Goal: Information Seeking & Learning: Find specific page/section

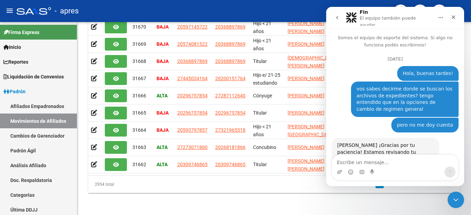
scroll to position [1, 0]
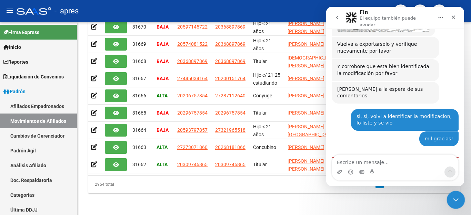
click at [457, 197] on icon "Cerrar Intercom Messenger" at bounding box center [455, 199] width 8 height 8
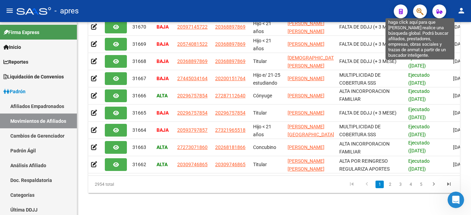
click at [421, 11] on icon "button" at bounding box center [419, 12] width 7 height 8
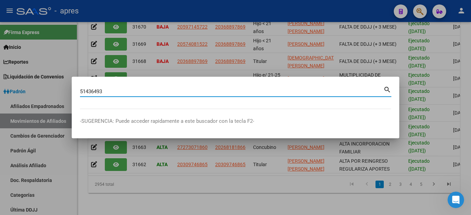
type input "51436493"
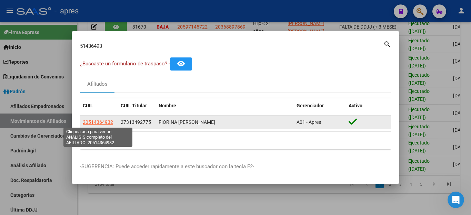
click at [91, 124] on span "20514364932" at bounding box center [98, 123] width 30 height 6
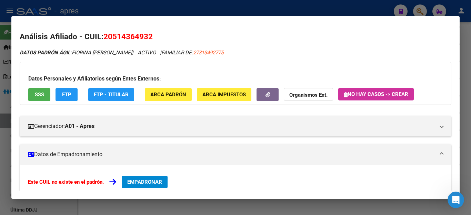
click at [33, 91] on button "SSS" at bounding box center [39, 94] width 22 height 13
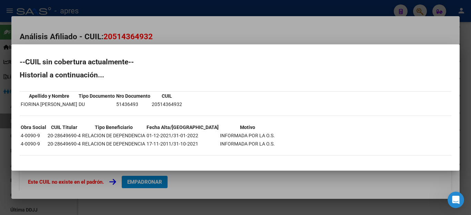
click at [215, 185] on div at bounding box center [235, 107] width 471 height 215
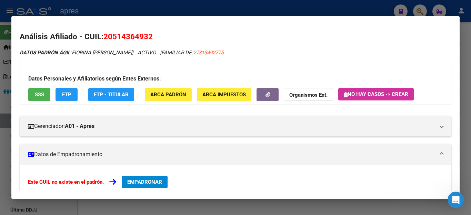
scroll to position [131, 0]
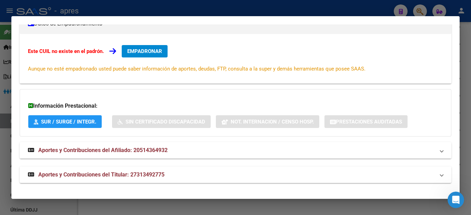
click at [133, 150] on span "Aportes y Contribuciones del Afiliado: 20514364932" at bounding box center [102, 150] width 129 height 7
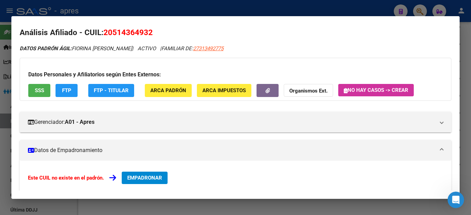
scroll to position [0, 0]
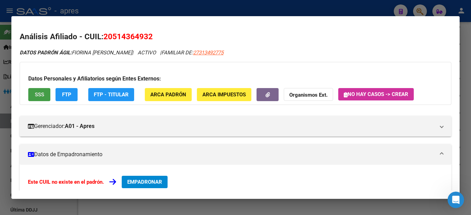
click at [38, 95] on span "SSS" at bounding box center [39, 95] width 9 height 6
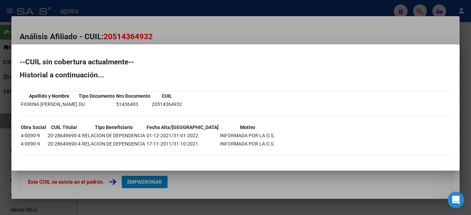
drag, startPoint x: 243, startPoint y: 200, endPoint x: 242, endPoint y: 196, distance: 3.9
click at [243, 198] on div at bounding box center [235, 107] width 471 height 215
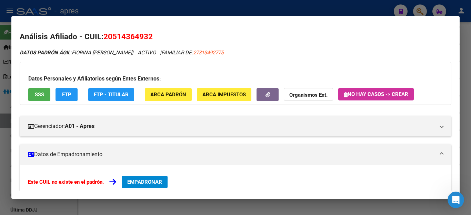
click at [242, 195] on mat-dialog-container "Análisis Afiliado - CUIL: 20514364932 DATOS PADRÓN ÁGIL: FIORINA [PERSON_NAME] …" at bounding box center [235, 107] width 448 height 183
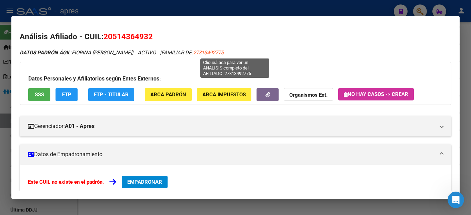
click at [222, 52] on span "27313492775" at bounding box center [208, 53] width 30 height 6
type textarea "27313492775"
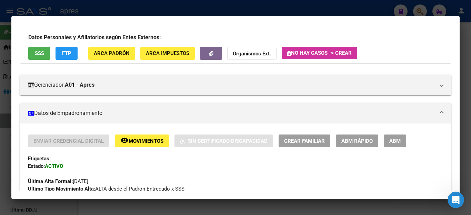
scroll to position [41, 0]
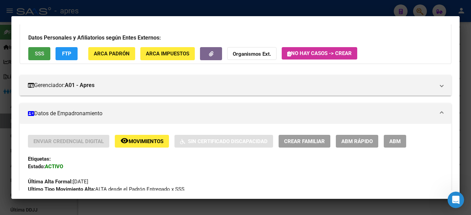
click at [40, 59] on button "SSS" at bounding box center [39, 53] width 22 height 13
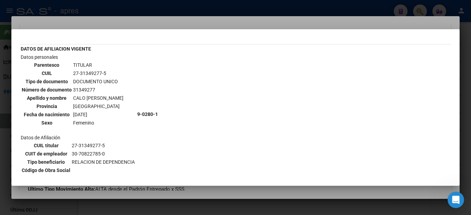
scroll to position [0, 0]
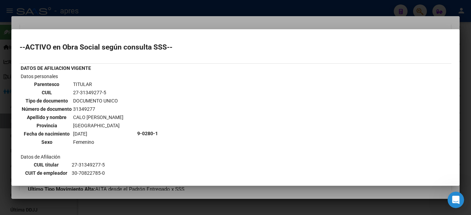
click at [328, 11] on div at bounding box center [235, 107] width 471 height 215
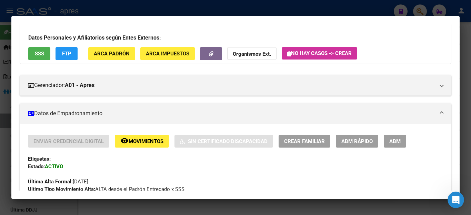
click at [322, 6] on div at bounding box center [235, 107] width 471 height 215
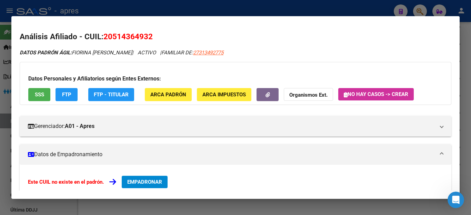
click at [321, 6] on div at bounding box center [235, 107] width 471 height 215
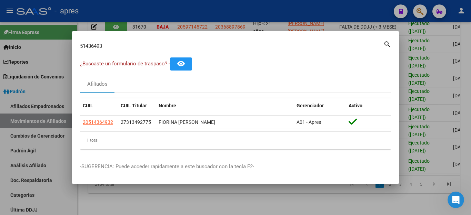
click at [152, 201] on div at bounding box center [235, 107] width 471 height 215
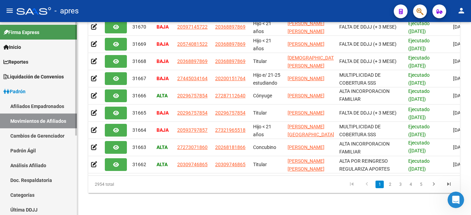
scroll to position [112, 0]
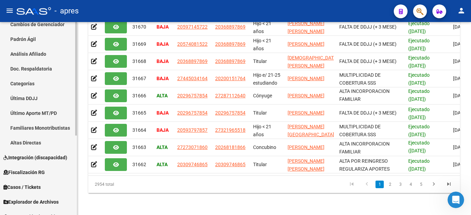
click at [79, 153] on mat-sidenav-container "Firma Express Inicio Calendario SSS Instructivos Contacto OS Reportes Ingresos …" at bounding box center [235, 118] width 471 height 193
click at [458, 201] on div "Abrir Intercom Messenger" at bounding box center [454, 199] width 23 height 23
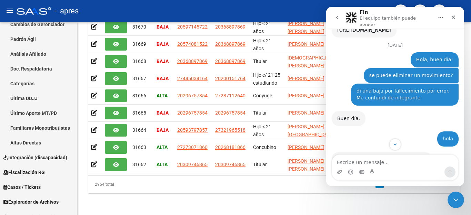
scroll to position [276, 0]
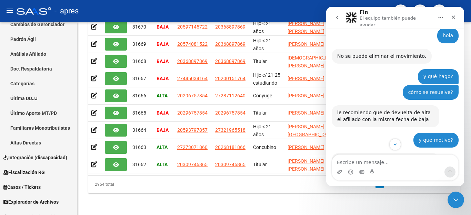
click at [391, 162] on textarea "Escribe un mensaje..." at bounding box center [395, 161] width 126 height 12
type textarea "[PERSON_NAME] queria hacer una consulta"
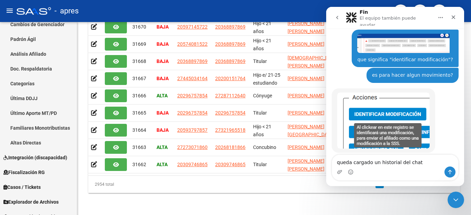
type textarea "queda cargado un historial del chat?"
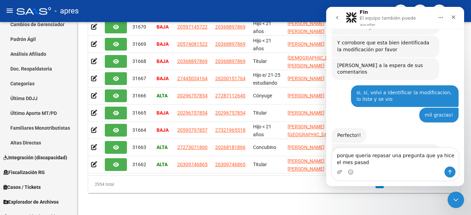
scroll to position [2597, 0]
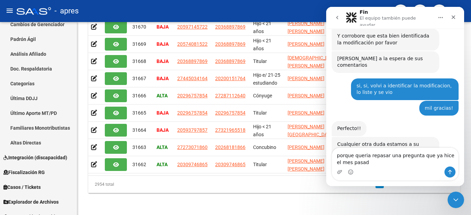
type textarea "porque queria repasar una pregunta que ya hice el mes pasado"
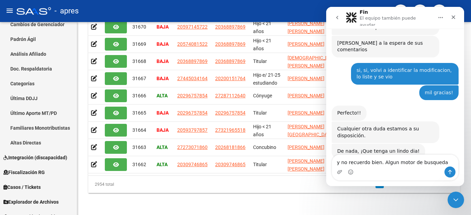
type textarea "y no recuerdo bien. Algun motor de busqueda?"
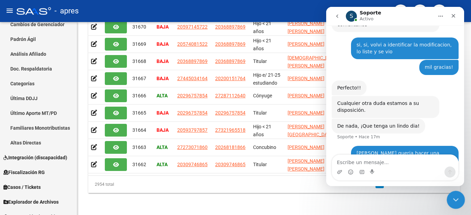
click at [456, 193] on div "Cerrar Intercom Messenger" at bounding box center [454, 199] width 17 height 17
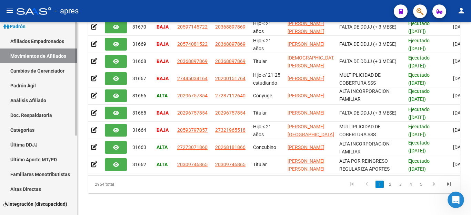
scroll to position [135, 0]
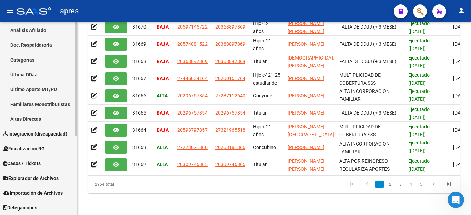
click at [29, 150] on span "Fiscalización RG" at bounding box center [23, 149] width 41 height 8
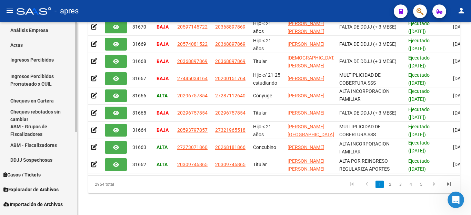
click at [41, 81] on link "Ingresos Percibidos Prorrateado x CUIL" at bounding box center [38, 80] width 77 height 26
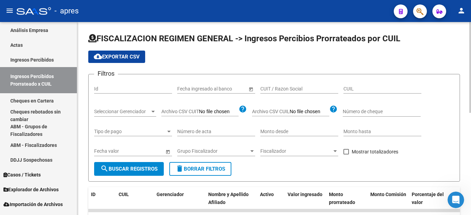
click at [222, 164] on button "delete Borrar Filtros" at bounding box center [200, 169] width 62 height 14
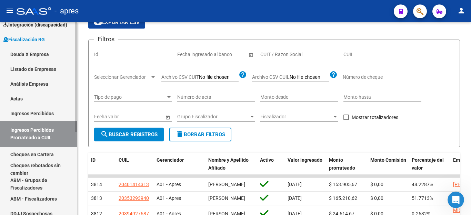
scroll to position [78, 0]
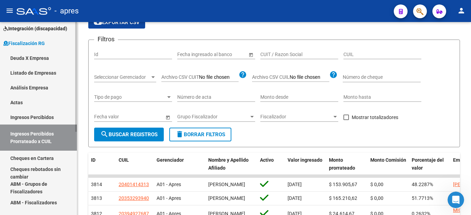
click at [33, 55] on link "Deuda X Empresa" at bounding box center [38, 58] width 77 height 15
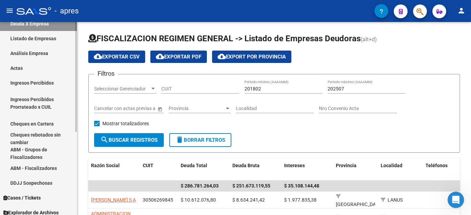
scroll to position [147, 0]
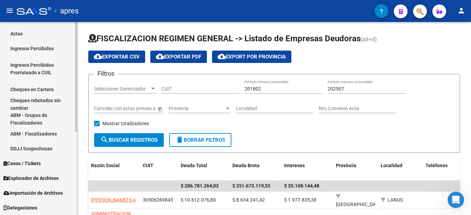
click at [34, 180] on span "Explorador de Archivos" at bounding box center [30, 179] width 55 height 8
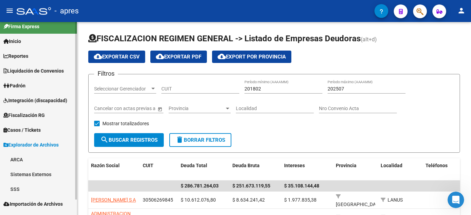
scroll to position [0, 0]
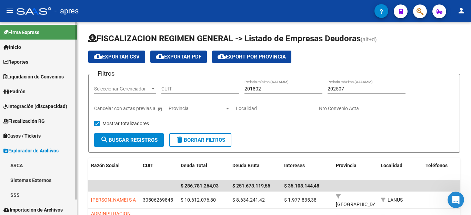
click at [51, 77] on span "Liquidación de Convenios" at bounding box center [33, 77] width 60 height 8
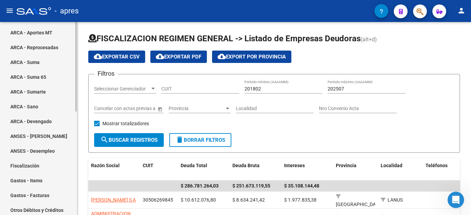
scroll to position [138, 0]
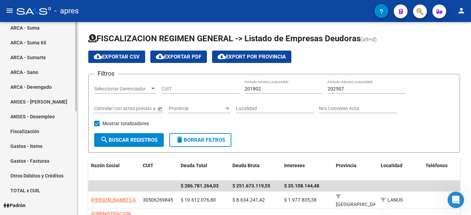
click at [29, 133] on link "Fiscalización" at bounding box center [38, 131] width 77 height 15
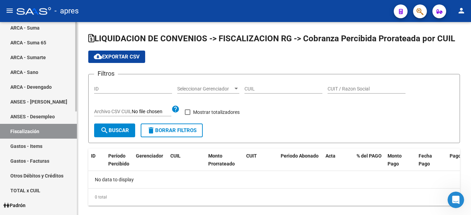
checkbox input "true"
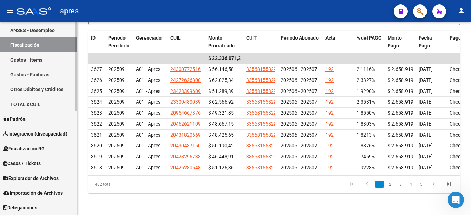
scroll to position [190, 0]
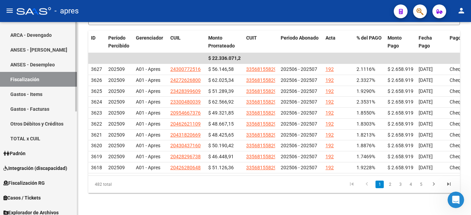
click at [24, 139] on link "TOTAL x CUIL" at bounding box center [38, 138] width 77 height 15
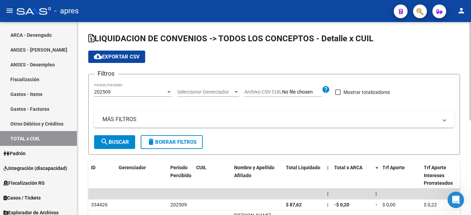
click at [124, 91] on div "202509" at bounding box center [130, 92] width 72 height 6
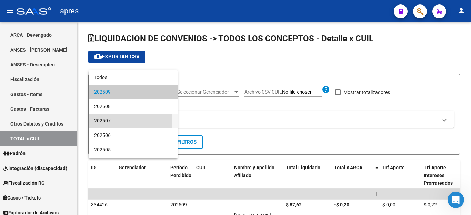
click at [121, 122] on span "202507" at bounding box center [133, 121] width 78 height 14
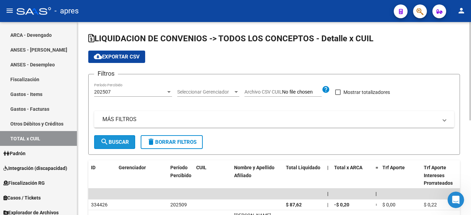
click at [109, 142] on span "search Buscar" at bounding box center [114, 142] width 29 height 6
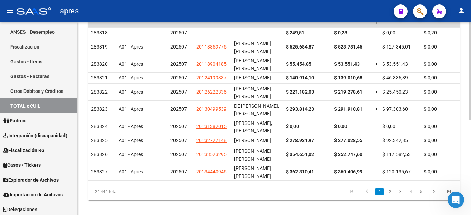
scroll to position [224, 0]
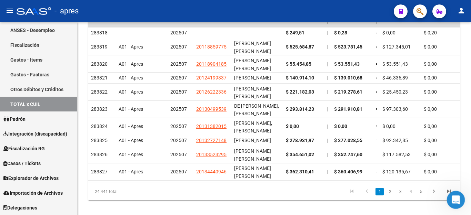
click at [449, 198] on div "Abrir Intercom Messenger" at bounding box center [454, 199] width 23 height 23
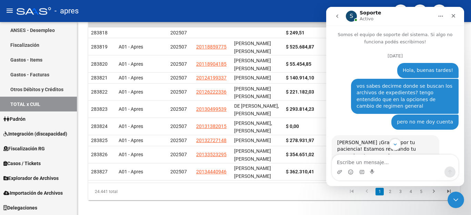
scroll to position [2125, 0]
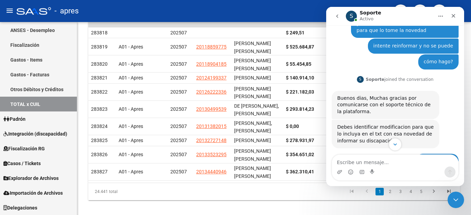
click at [394, 145] on icon "Scroll to bottom" at bounding box center [395, 145] width 6 height 6
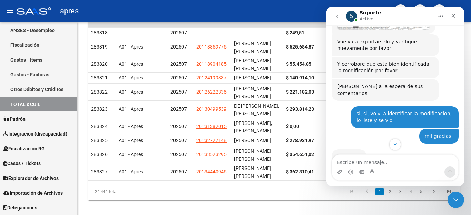
scroll to position [2635, 0]
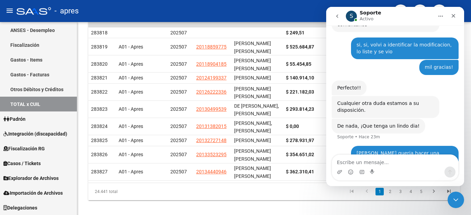
click at [444, 16] on button "Inicio" at bounding box center [440, 16] width 13 height 13
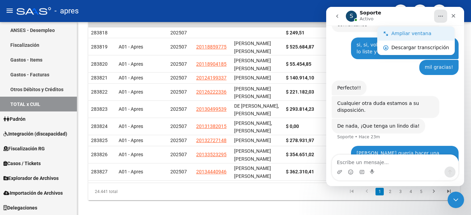
click at [402, 36] on div "Ampliar ventana" at bounding box center [420, 33] width 58 height 7
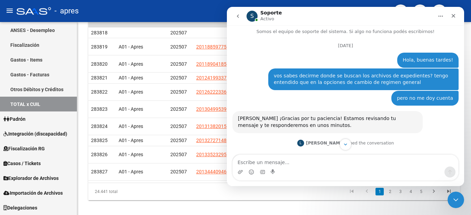
scroll to position [0, 0]
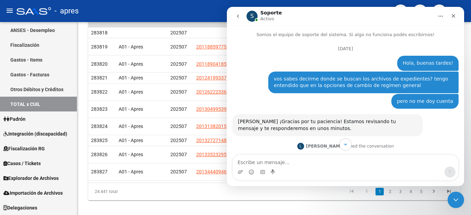
click at [439, 17] on icon "Inicio" at bounding box center [441, 16] width 6 height 6
click at [443, 17] on icon "Inicio" at bounding box center [441, 16] width 6 height 6
click at [341, 144] on button "Scroll to bottom" at bounding box center [345, 144] width 13 height 13
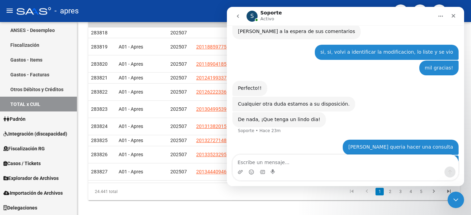
scroll to position [2344, 0]
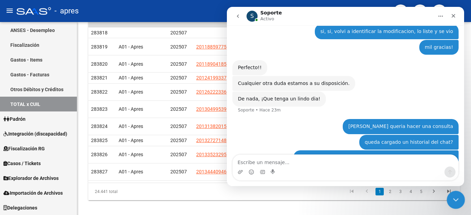
click at [461, 193] on div "Cerrar Intercom Messenger" at bounding box center [454, 199] width 17 height 17
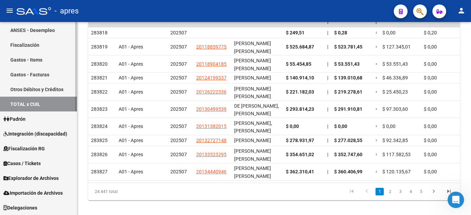
click at [39, 178] on span "Explorador de Archivos" at bounding box center [30, 179] width 55 height 8
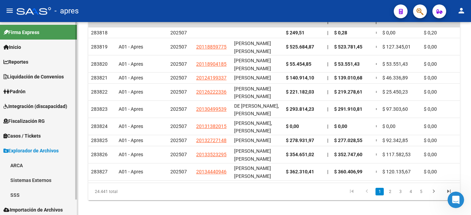
scroll to position [17, 0]
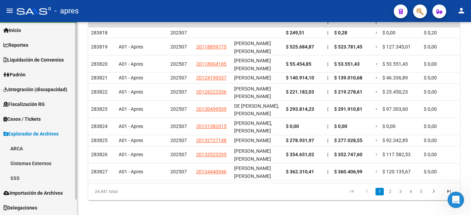
click at [22, 74] on span "Padrón" at bounding box center [14, 75] width 22 height 8
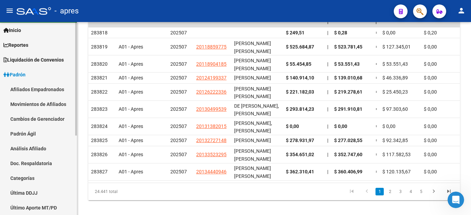
scroll to position [86, 0]
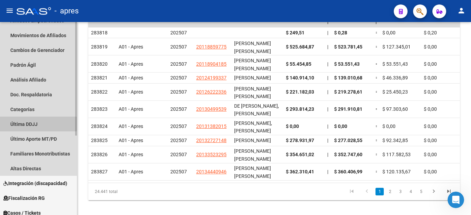
click at [20, 124] on link "Última DDJJ" at bounding box center [38, 124] width 77 height 15
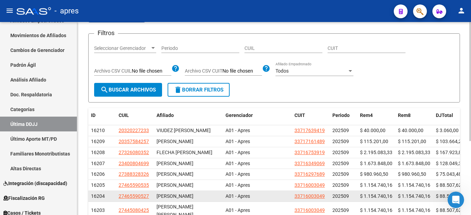
scroll to position [34, 0]
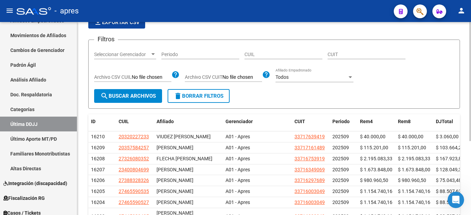
click at [203, 51] on div "Periodo" at bounding box center [200, 53] width 78 height 14
type input "202507"
click at [202, 97] on span "delete Borrar Filtros" at bounding box center [199, 96] width 50 height 6
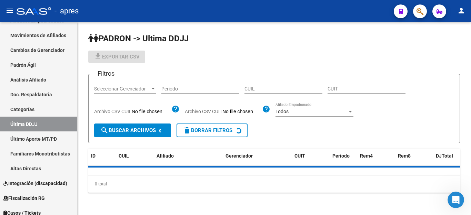
scroll to position [0, 0]
click at [202, 90] on input "Periodo" at bounding box center [200, 89] width 78 height 6
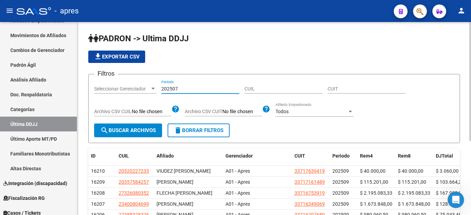
type input "202507"
click at [141, 133] on span "search Buscar Archivos" at bounding box center [127, 131] width 55 height 6
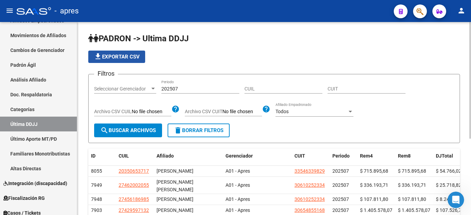
click at [143, 57] on button "file_download Exportar CSV" at bounding box center [116, 57] width 57 height 12
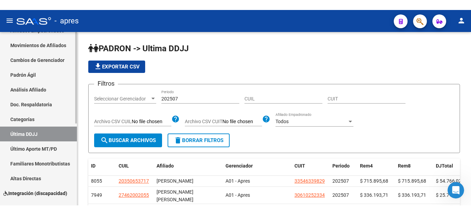
scroll to position [2363, 0]
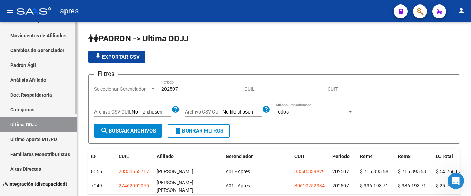
click at [37, 196] on html "menu - apres person Firma Express Inicio Calendario SSS Instructivos Contacto O…" at bounding box center [235, 98] width 471 height 196
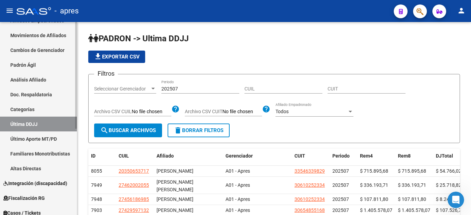
scroll to position [2344, 0]
click at [453, 202] on icon "Abrir Intercom Messenger" at bounding box center [454, 199] width 11 height 11
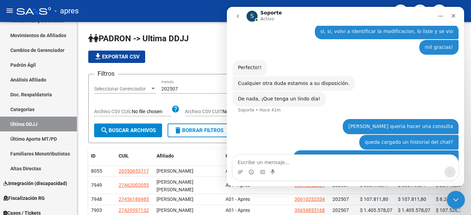
click at [451, 200] on icon "Cerrar Intercom Messenger" at bounding box center [455, 199] width 8 height 8
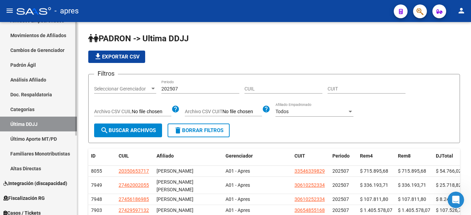
scroll to position [135, 0]
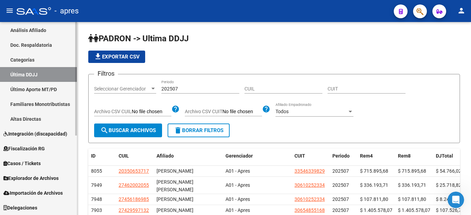
click at [37, 178] on span "Explorador de Archivos" at bounding box center [30, 179] width 55 height 8
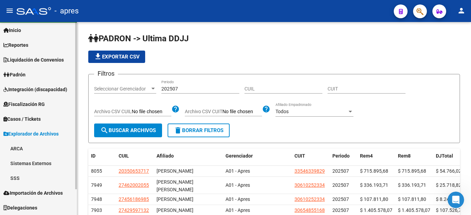
scroll to position [17, 0]
click at [11, 178] on link "SSS" at bounding box center [38, 178] width 77 height 15
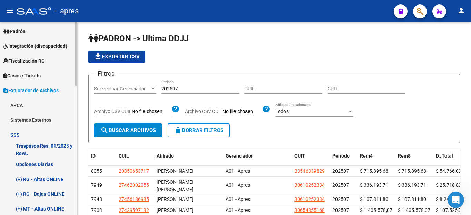
scroll to position [8, 0]
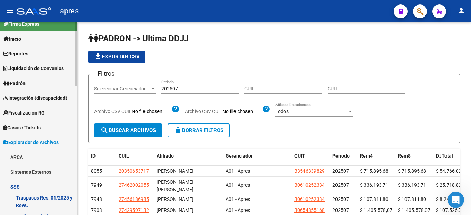
click at [26, 80] on span "Padrón" at bounding box center [14, 84] width 22 height 8
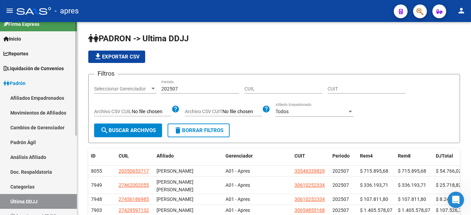
click at [51, 113] on link "Movimientos de Afiliados" at bounding box center [38, 112] width 77 height 15
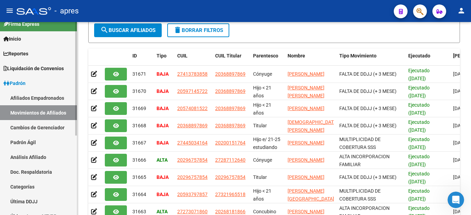
scroll to position [34, 0]
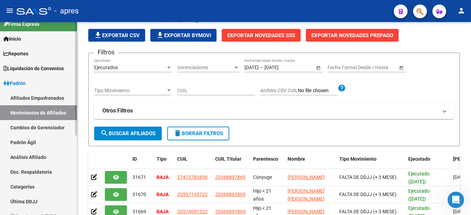
click at [37, 91] on link "Afiliados Empadronados" at bounding box center [38, 98] width 77 height 15
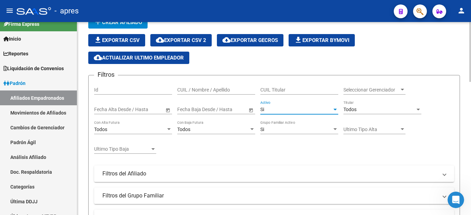
click at [264, 107] on span "Si" at bounding box center [262, 110] width 4 height 6
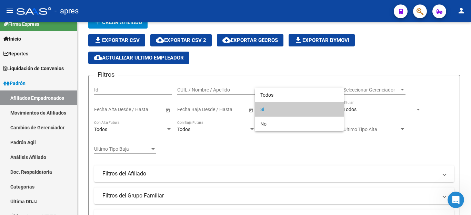
click at [226, 166] on div at bounding box center [235, 107] width 471 height 215
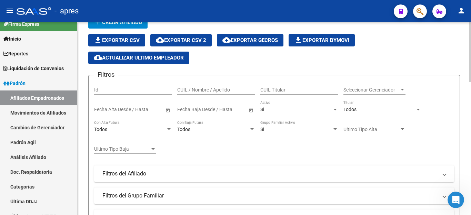
scroll to position [207, 0]
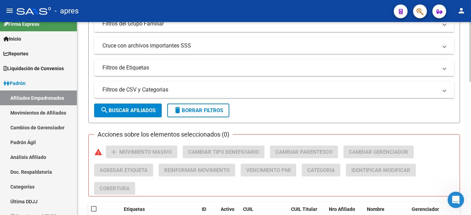
click at [192, 112] on span "delete Borrar Filtros" at bounding box center [198, 111] width 50 height 6
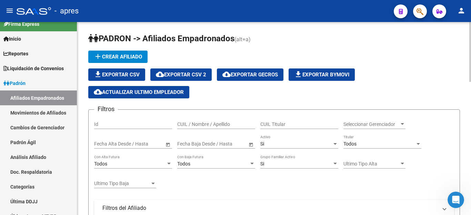
click at [292, 144] on div "Si" at bounding box center [296, 144] width 72 height 6
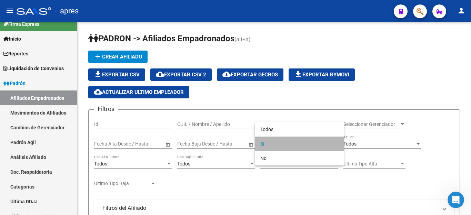
click at [273, 148] on span "Si" at bounding box center [299, 144] width 78 height 14
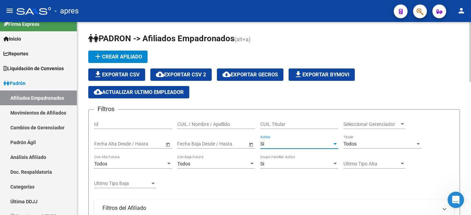
click at [361, 145] on div "Todos" at bounding box center [379, 144] width 72 height 6
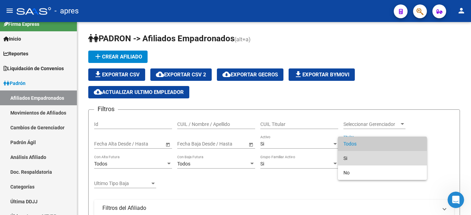
click at [353, 156] on span "Si" at bounding box center [382, 158] width 78 height 14
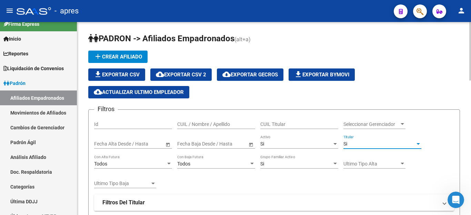
scroll to position [103, 0]
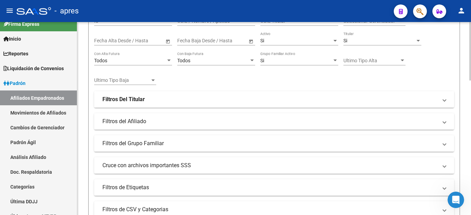
click at [206, 102] on mat-panel-title "Filtros Del Titular" at bounding box center [269, 100] width 335 height 8
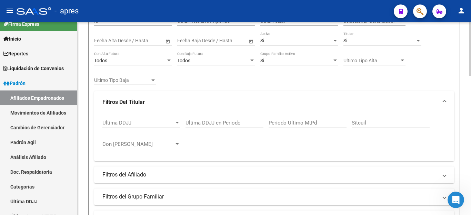
click at [147, 123] on span "Ultima DDJJ" at bounding box center [138, 123] width 72 height 6
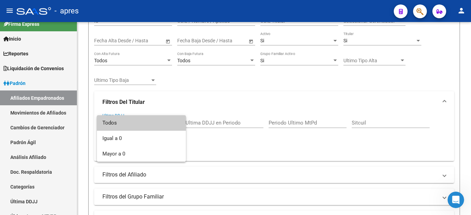
click at [256, 125] on div at bounding box center [235, 107] width 471 height 215
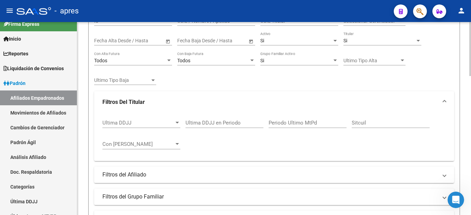
click at [225, 120] on input "Ultima DDJJ en Periodo" at bounding box center [224, 123] width 78 height 6
type input "202507"
click at [201, 156] on div "Ultima DDJJ Ultima DDJJ 202507 Ultima DDJJ en Periodo Periodo Ultimo MtPd Sitcu…" at bounding box center [274, 137] width 360 height 48
click at [225, 124] on input "202507" at bounding box center [224, 123] width 78 height 6
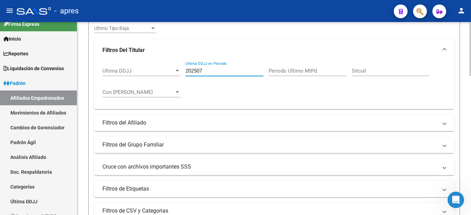
scroll to position [138, 0]
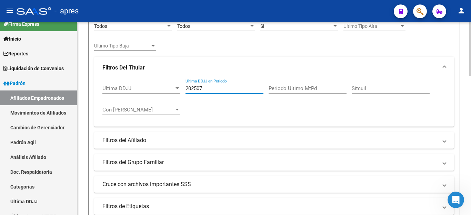
click at [120, 156] on mat-expansion-panel-header "Filtros del Grupo Familiar" at bounding box center [274, 162] width 360 height 17
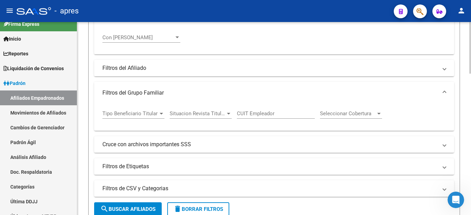
scroll to position [241, 0]
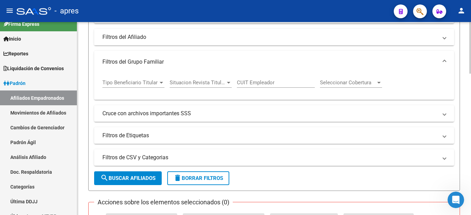
click at [114, 39] on mat-panel-title "Filtros del Afiliado" at bounding box center [269, 37] width 335 height 8
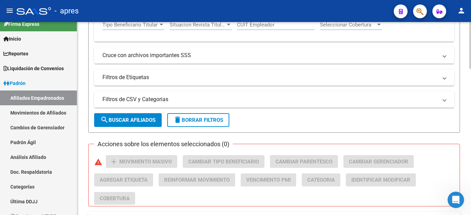
scroll to position [379, 0]
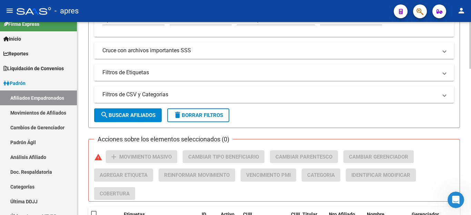
click at [146, 50] on mat-panel-title "Cruce con archivos importantes SSS" at bounding box center [269, 51] width 335 height 8
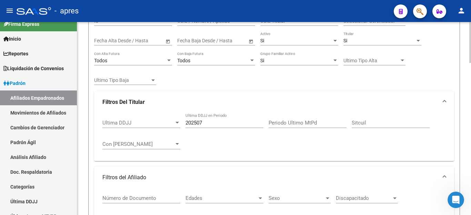
scroll to position [0, 0]
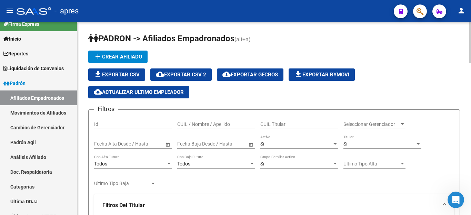
click at [178, 75] on span "cloud_download Exportar CSV 2" at bounding box center [181, 75] width 50 height 6
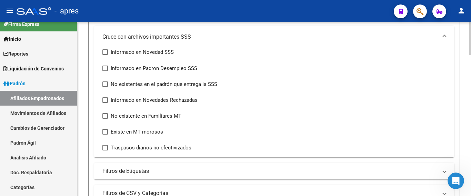
scroll to position [499, 0]
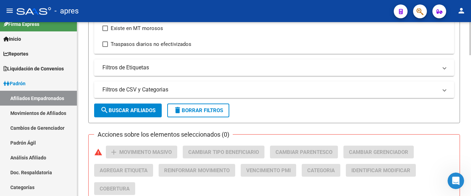
click at [196, 112] on span "delete Borrar Filtros" at bounding box center [198, 110] width 50 height 6
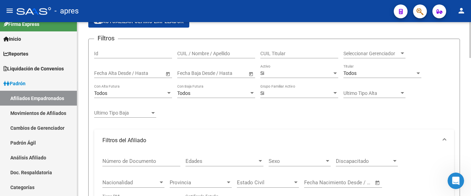
scroll to position [50, 0]
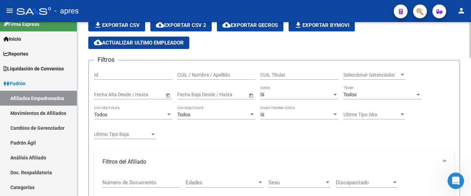
click at [304, 92] on div "Si" at bounding box center [296, 95] width 72 height 6
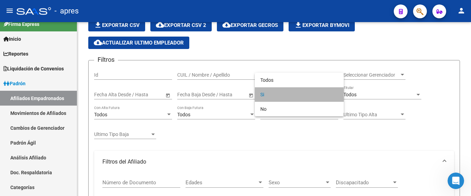
click at [300, 97] on span "Si" at bounding box center [299, 94] width 78 height 14
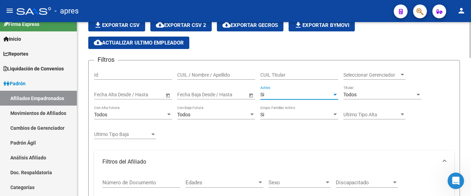
click at [365, 93] on div "Todos" at bounding box center [379, 95] width 72 height 6
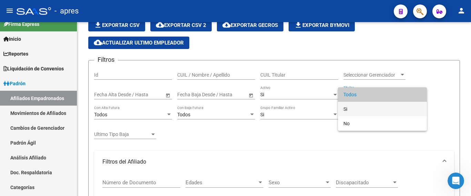
click at [354, 107] on span "Si" at bounding box center [382, 109] width 78 height 14
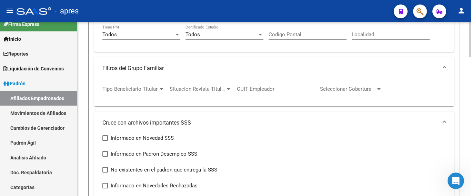
scroll to position [291, 0]
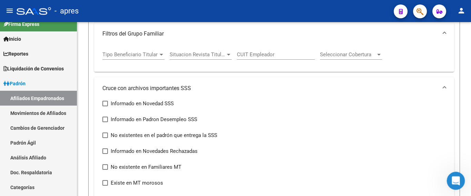
click at [458, 173] on div "Abrir Intercom Messenger" at bounding box center [454, 179] width 23 height 23
click at [454, 177] on icon "Abrir Intercom Messenger" at bounding box center [454, 179] width 11 height 11
click at [454, 178] on icon "Abrir Intercom Messenger" at bounding box center [454, 179] width 11 height 11
click at [453, 179] on icon "Abrir Intercom Messenger" at bounding box center [454, 179] width 11 height 11
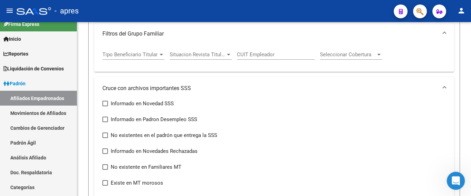
click at [453, 177] on icon "Abrir Intercom Messenger" at bounding box center [454, 179] width 11 height 11
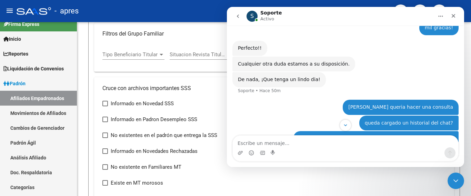
click at [374, 147] on textarea "Escribe un mensaje..." at bounding box center [345, 141] width 225 height 12
click at [331, 144] on textarea "Escribe un mensaje..." at bounding box center [345, 141] width 225 height 12
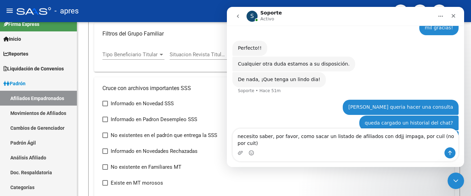
type textarea "necesito saber, por favor, como sacar un listado de afiliados con ddjj impaga, …"
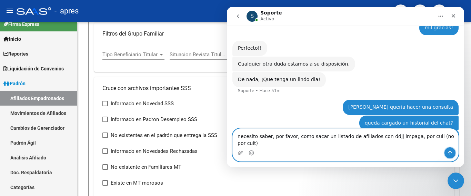
click at [446, 151] on button "Enviar un mensaje…" at bounding box center [449, 152] width 11 height 11
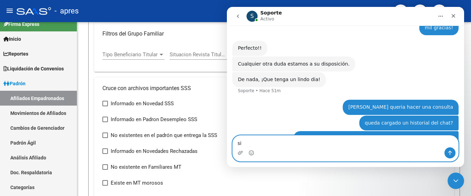
scroll to position [2386, 0]
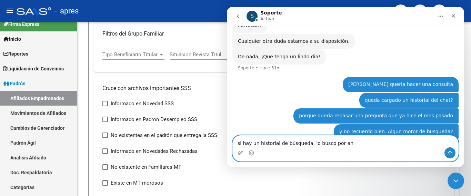
type textarea "si hay un historial de búsqueda, lo busco por [PERSON_NAME]"
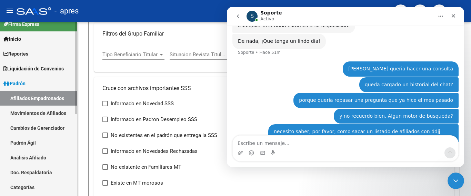
click at [33, 65] on span "Liquidación de Convenios" at bounding box center [33, 69] width 60 height 8
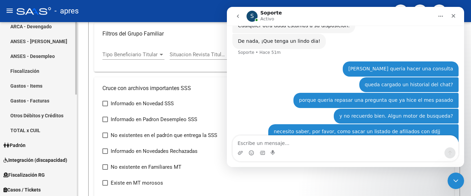
scroll to position [215, 0]
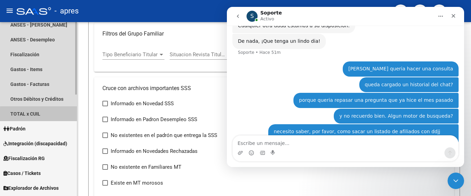
click at [43, 115] on link "TOTAL x CUIL" at bounding box center [38, 113] width 77 height 15
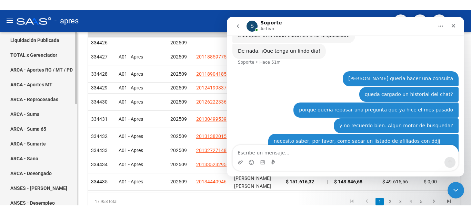
scroll to position [43, 0]
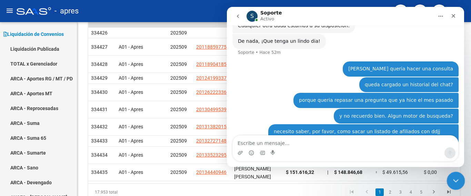
click at [459, 179] on div "Cerrar Intercom Messenger" at bounding box center [454, 179] width 17 height 17
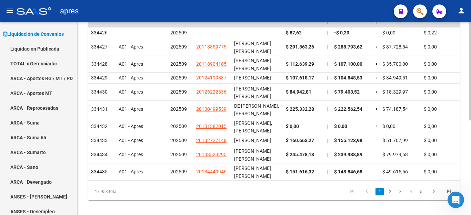
scroll to position [2382, 0]
click at [455, 201] on icon "Abrir Intercom Messenger" at bounding box center [454, 199] width 11 height 11
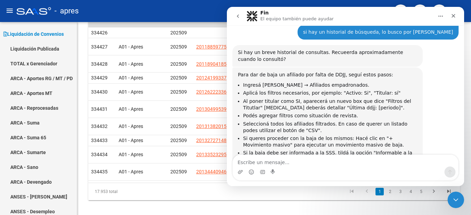
scroll to position [2551, 0]
